Goal: Transaction & Acquisition: Purchase product/service

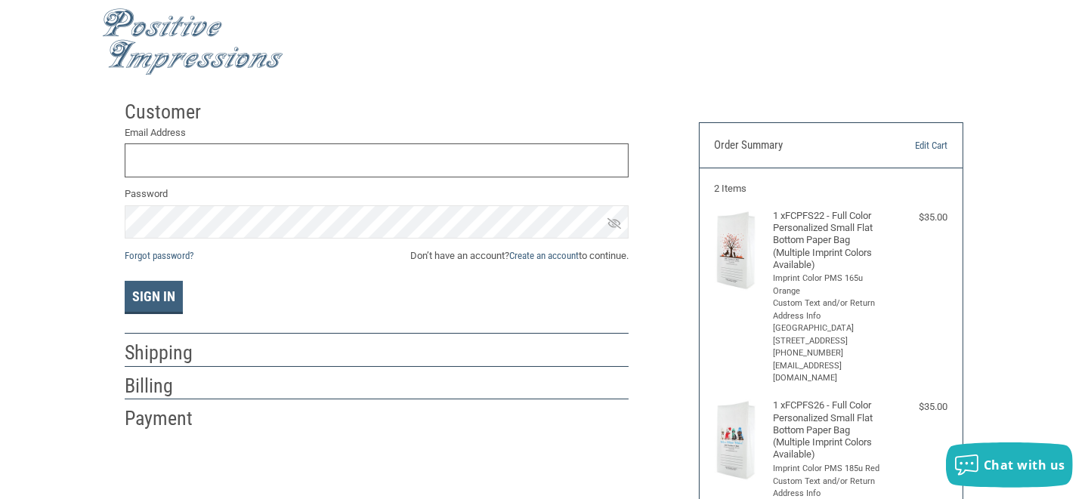
scroll to position [2, 0]
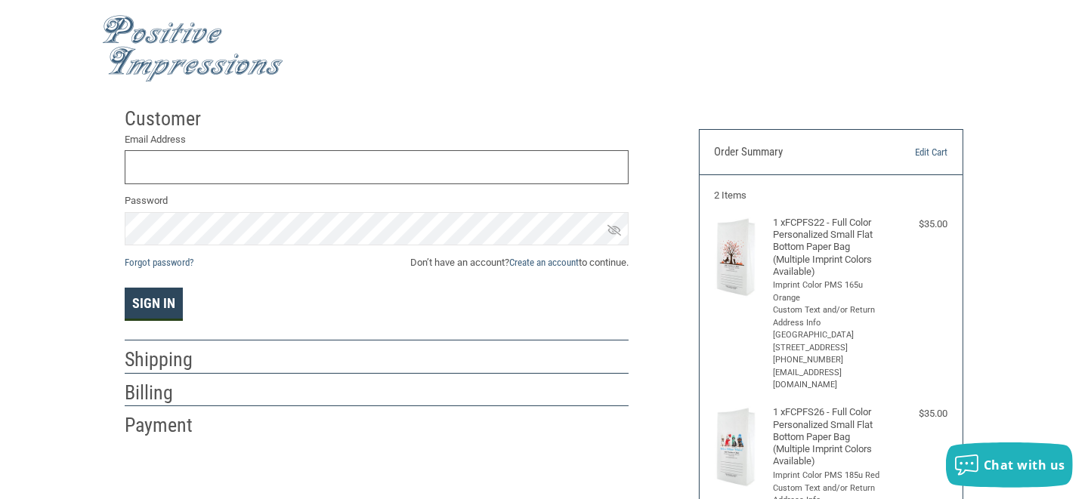
type input "VALLEYVETNY@GMAIL.COM"
click at [171, 308] on button "Sign In" at bounding box center [154, 304] width 58 height 33
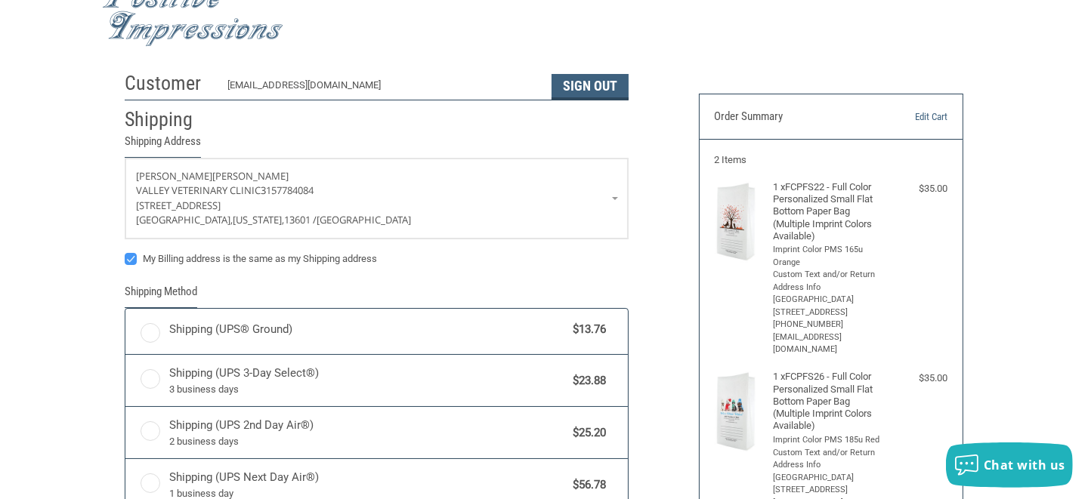
scroll to position [113, 0]
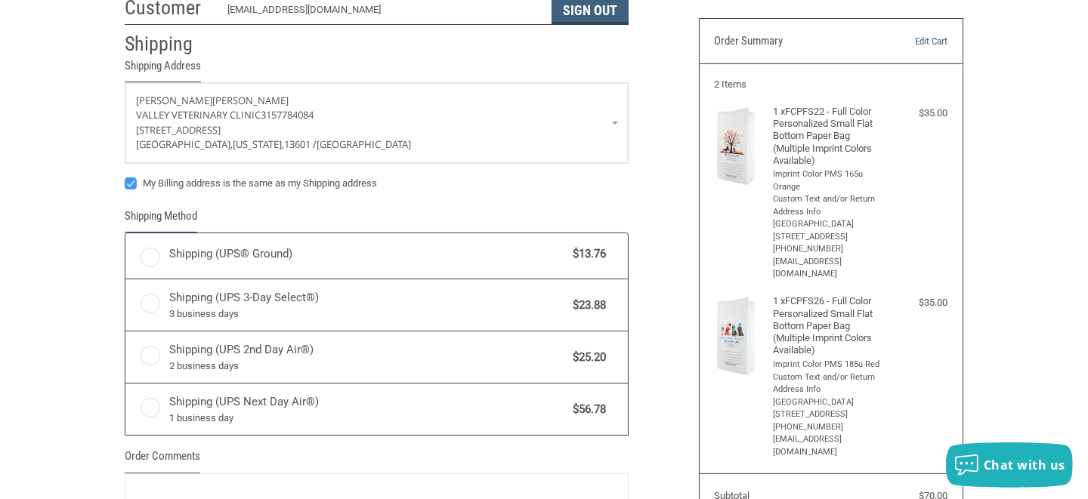
radio input "true"
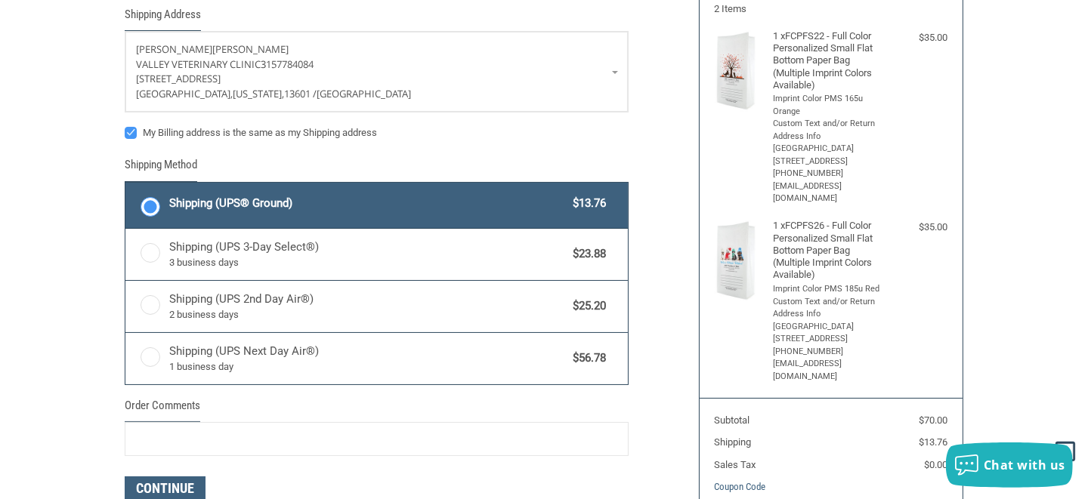
scroll to position [264, 0]
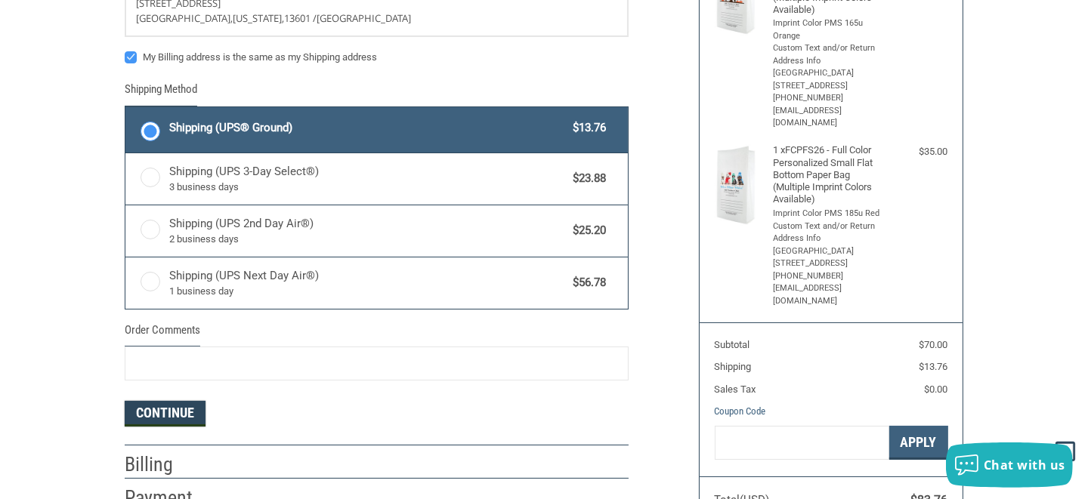
click at [185, 410] on button "Continue" at bounding box center [165, 414] width 81 height 26
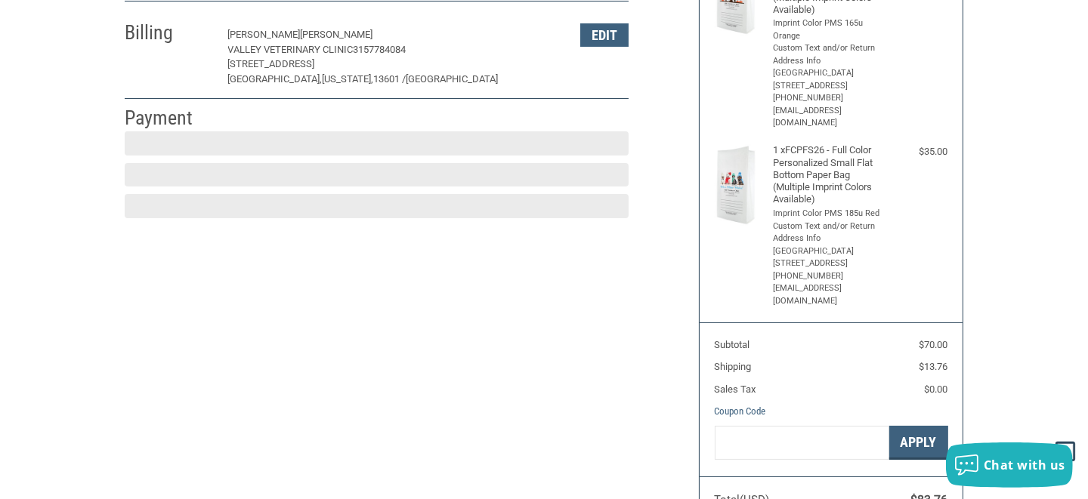
scroll to position [263, 0]
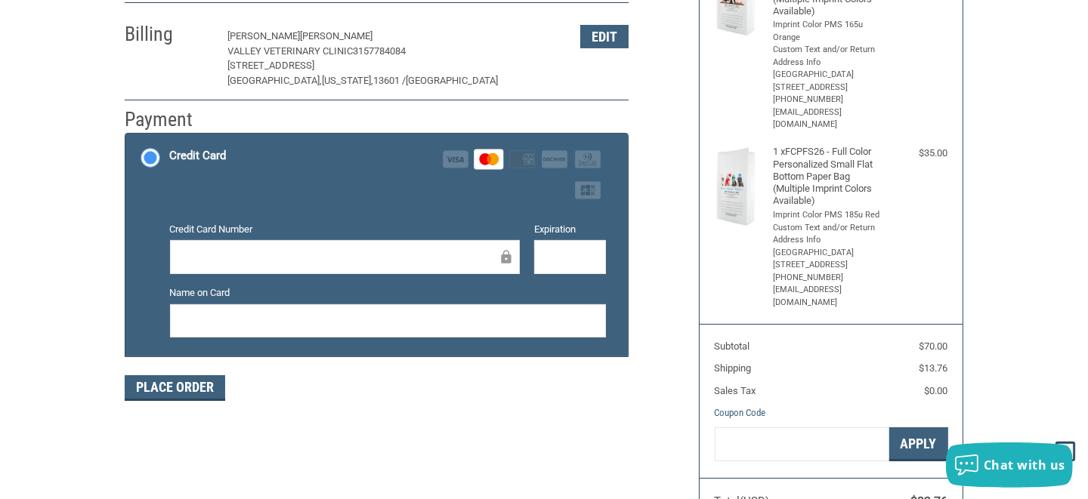
click at [214, 332] on div at bounding box center [388, 321] width 436 height 34
click at [190, 383] on button "Place Order" at bounding box center [175, 389] width 100 height 26
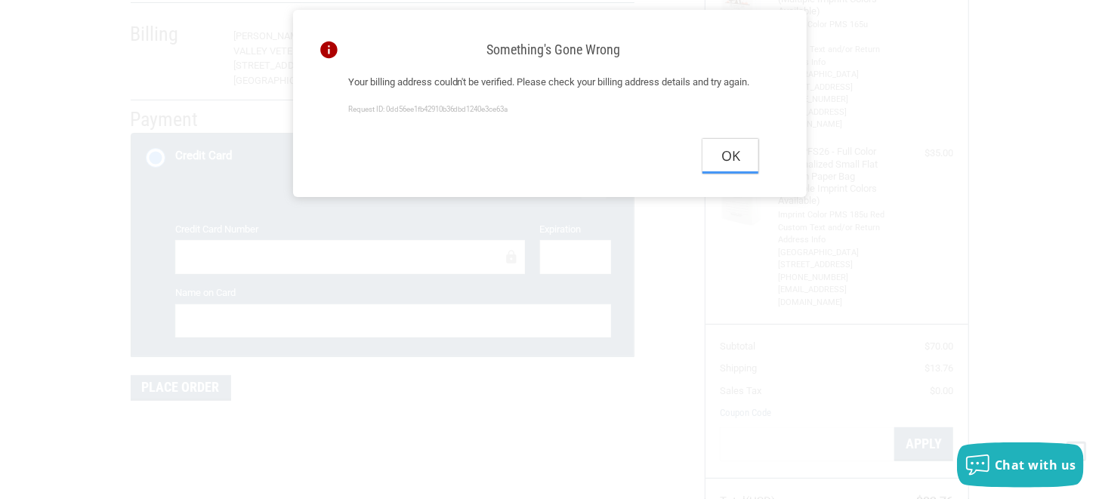
click at [731, 173] on button "Ok" at bounding box center [731, 156] width 56 height 34
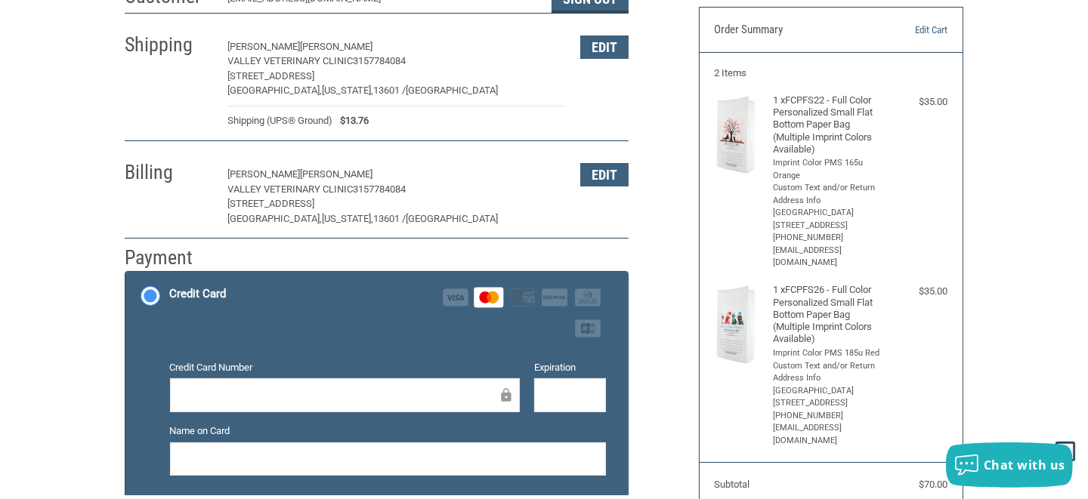
scroll to position [112, 0]
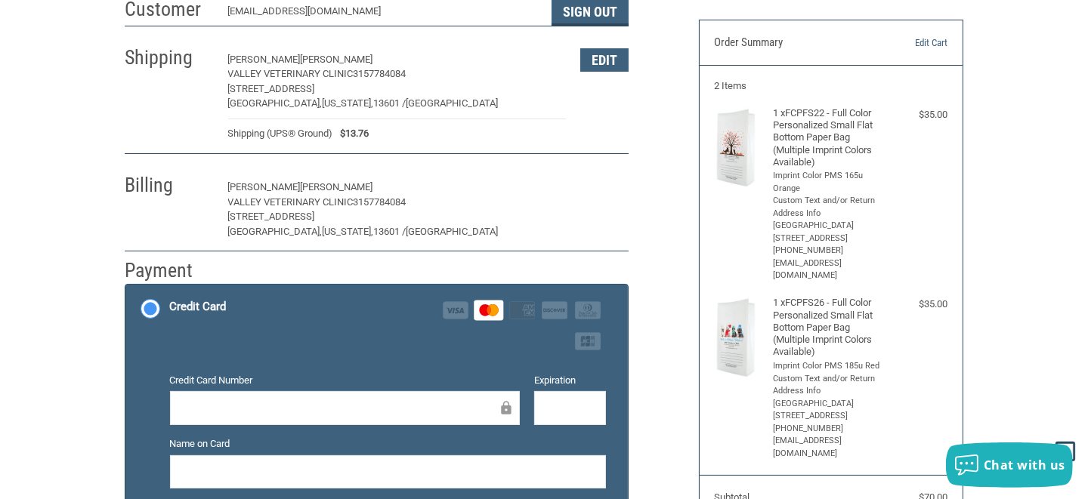
click at [592, 187] on button "Edit" at bounding box center [604, 187] width 48 height 23
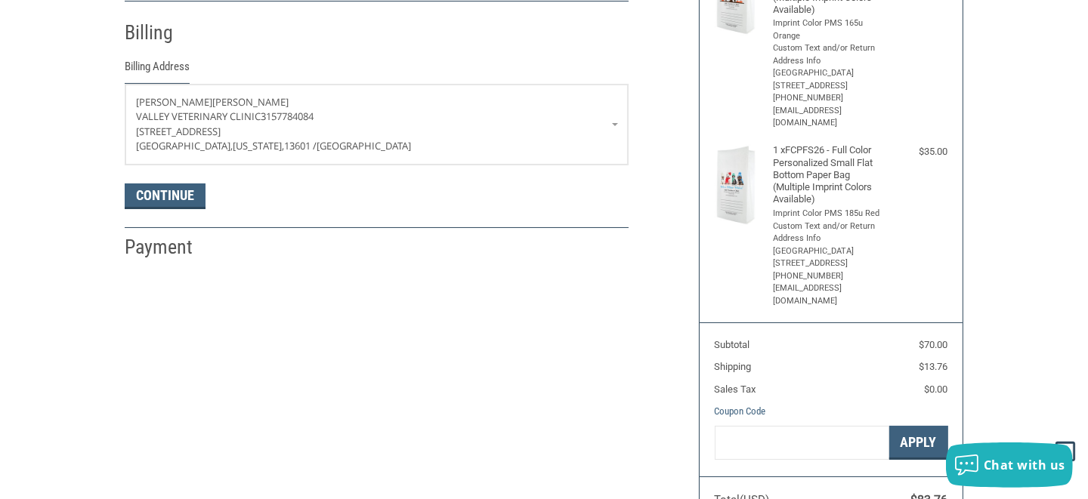
scroll to position [265, 0]
click at [425, 126] on p "26436 St Rte 283" at bounding box center [376, 131] width 481 height 15
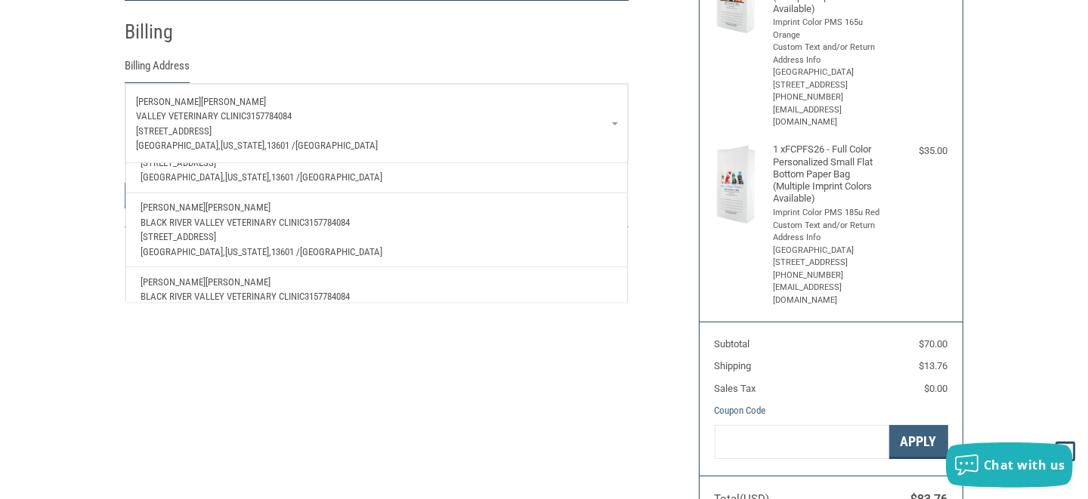
scroll to position [150, 0]
click at [284, 229] on p "512 Cole Rd" at bounding box center [376, 236] width 471 height 15
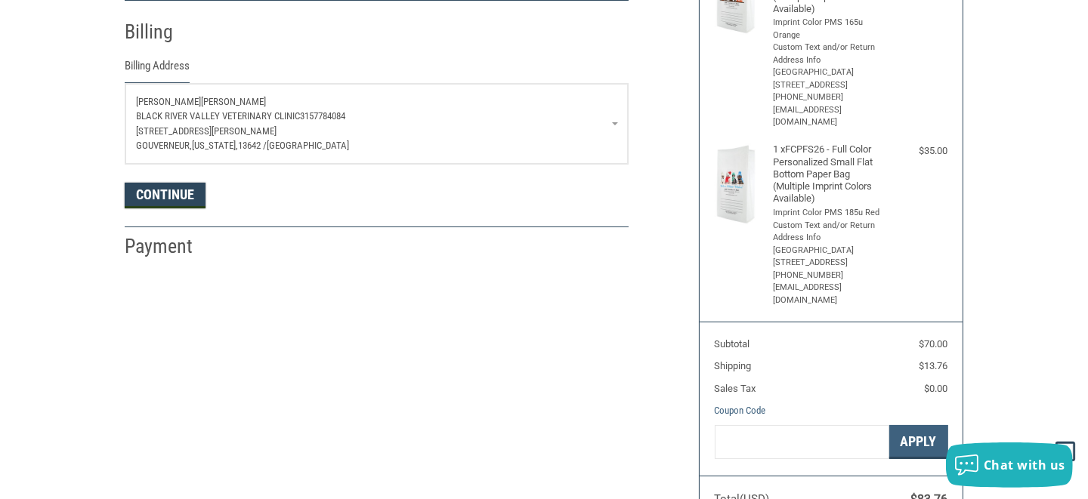
click at [188, 191] on button "Continue" at bounding box center [165, 196] width 81 height 26
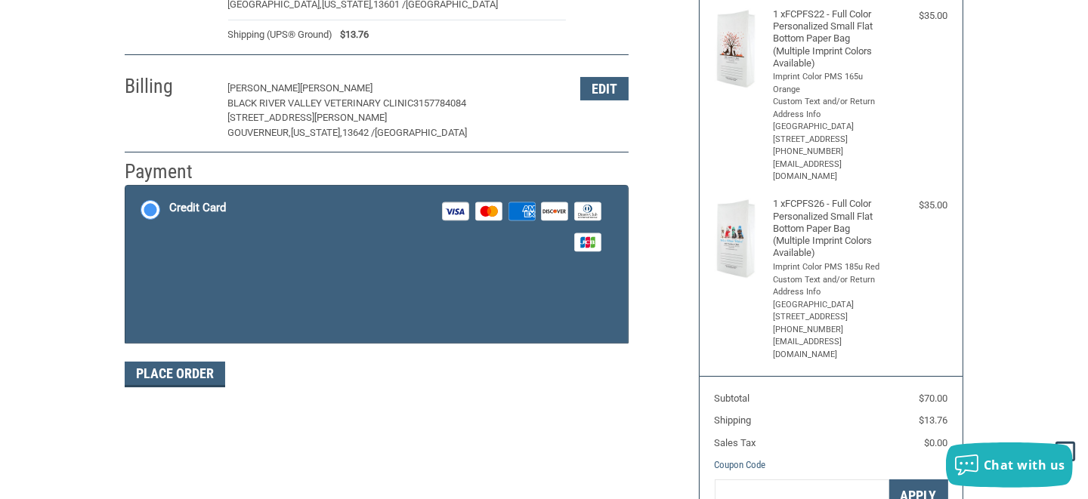
scroll to position [187, 0]
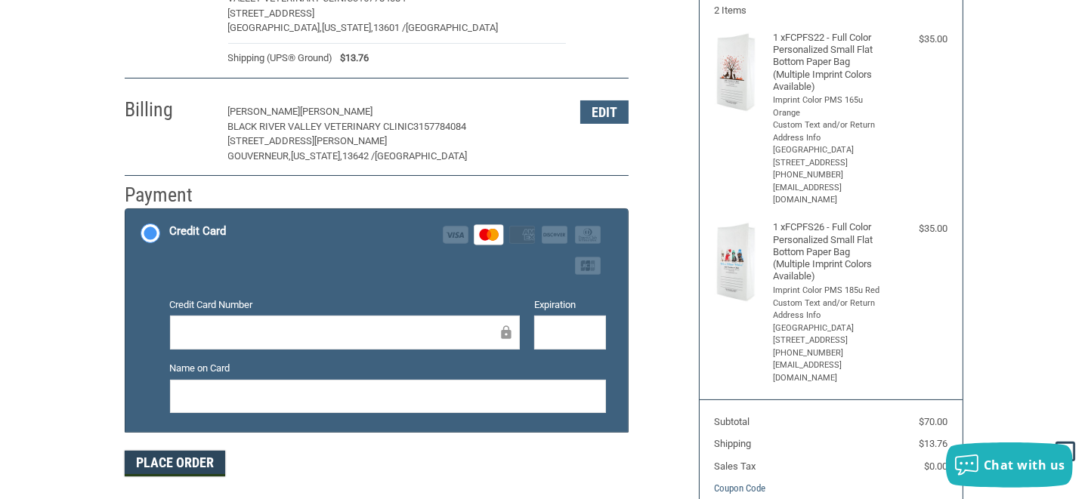
click at [147, 466] on button "Place Order" at bounding box center [175, 464] width 100 height 26
